Goal: Find specific page/section: Find specific page/section

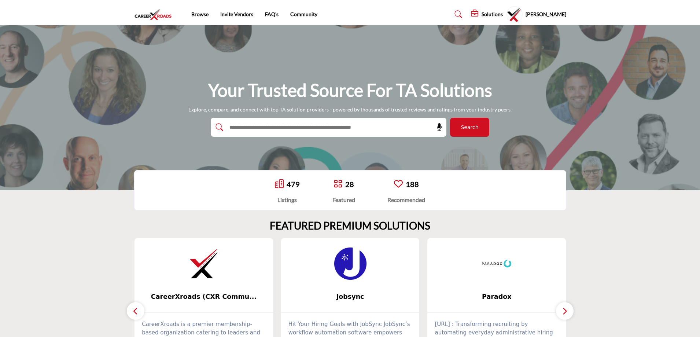
click at [464, 132] on button "Search" at bounding box center [469, 127] width 39 height 19
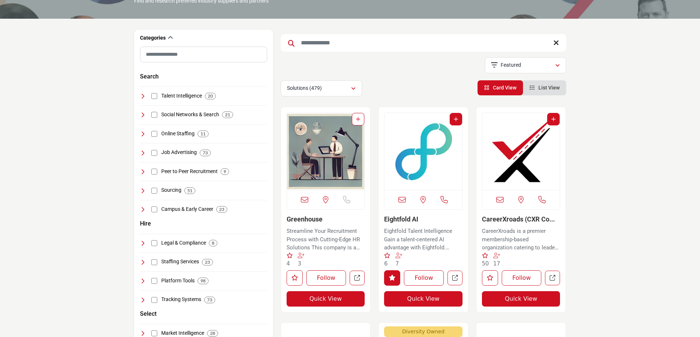
scroll to position [73, 0]
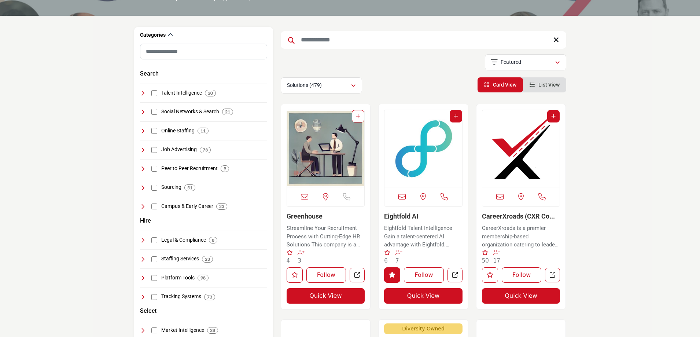
click at [513, 166] on img "Open Listing in new tab" at bounding box center [521, 148] width 78 height 77
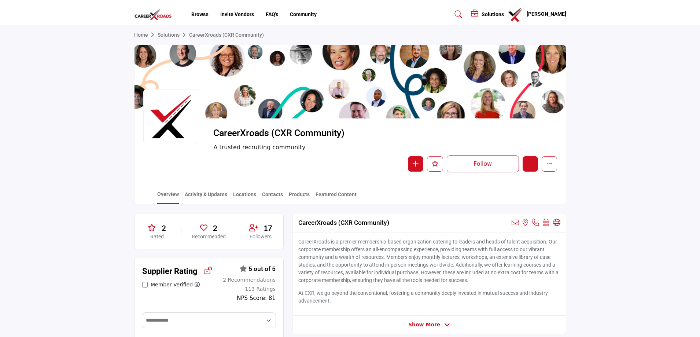
click at [530, 163] on icon "Edit company" at bounding box center [530, 163] width 6 height 6
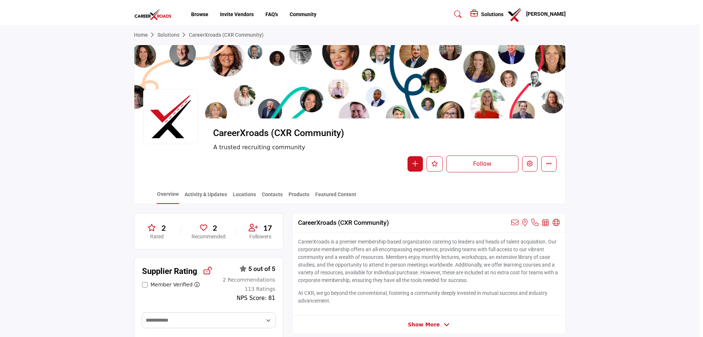
click at [102, 82] on div at bounding box center [351, 168] width 703 height 337
